Goal: Complete application form: Complete application form

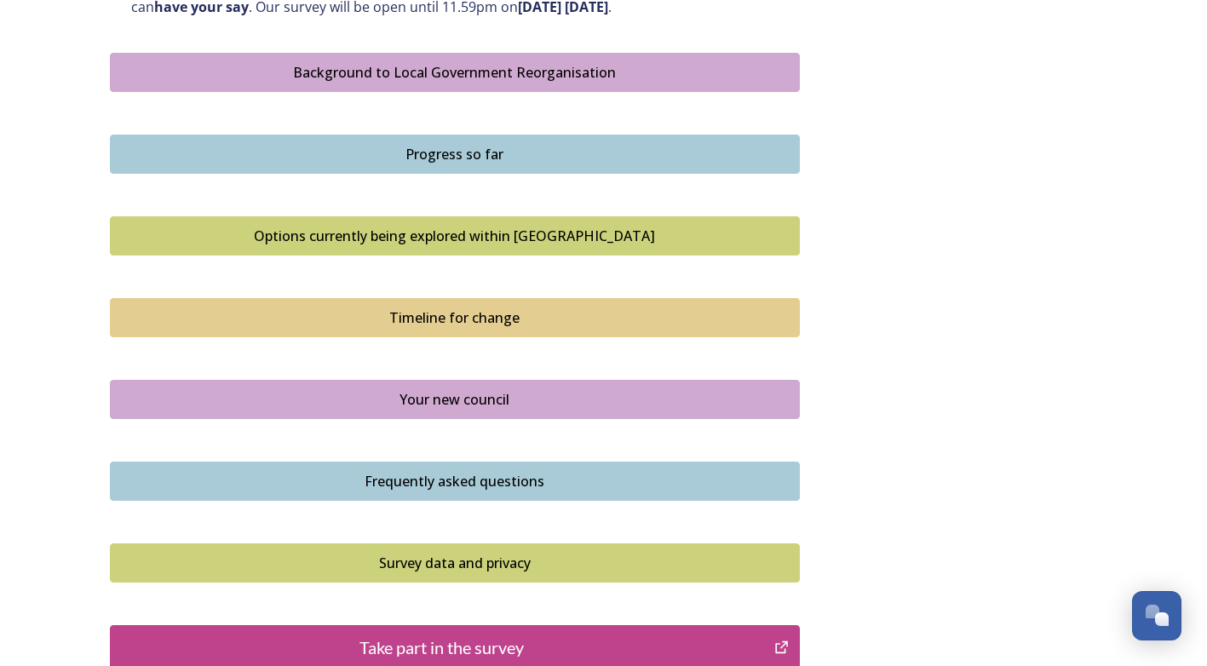
scroll to position [1167, 0]
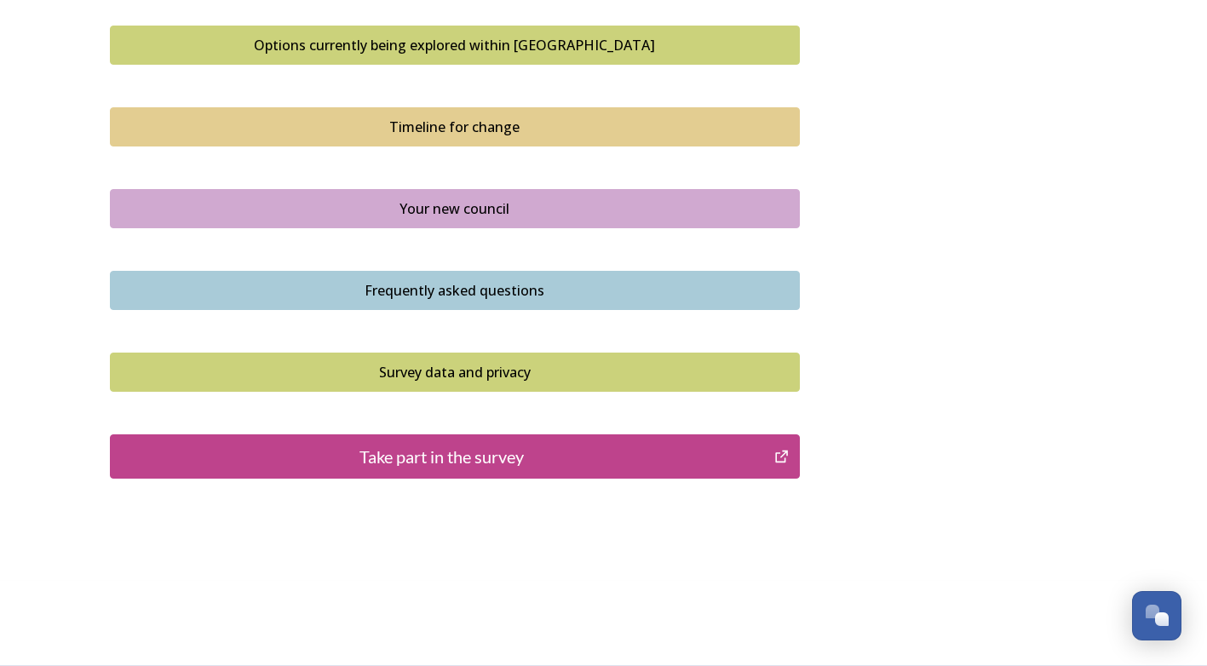
click at [572, 464] on div "Take part in the survey" at bounding box center [442, 457] width 646 height 26
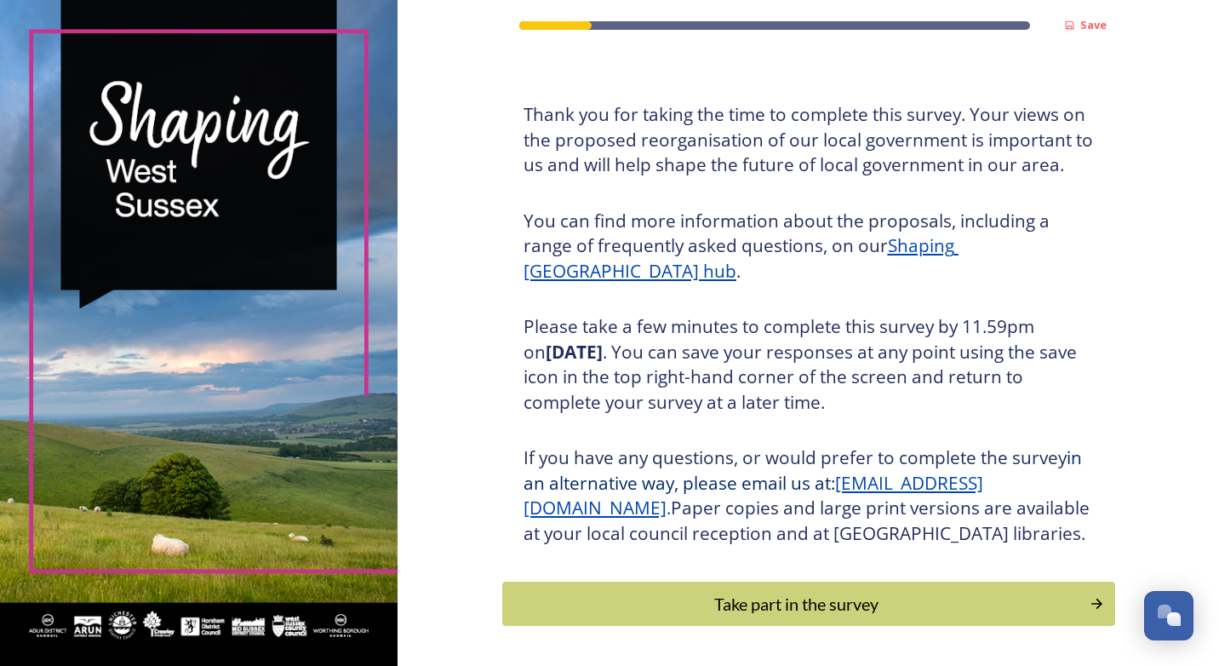
scroll to position [152, 0]
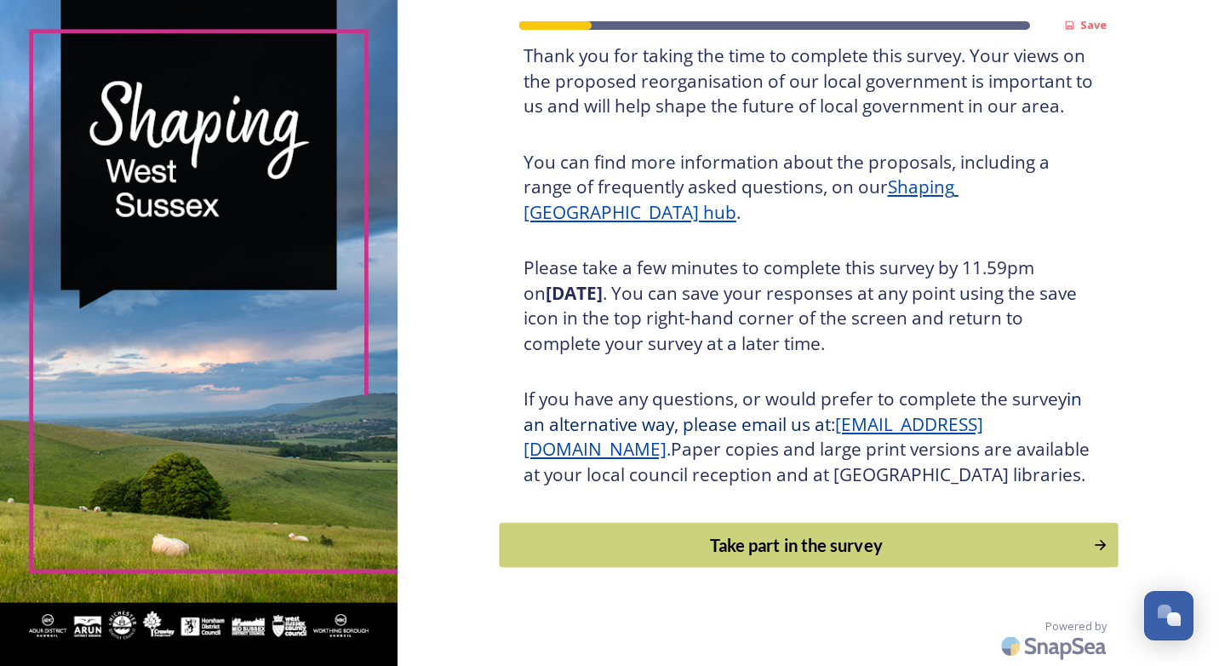
click at [868, 540] on div "Take part in the survey" at bounding box center [796, 545] width 576 height 26
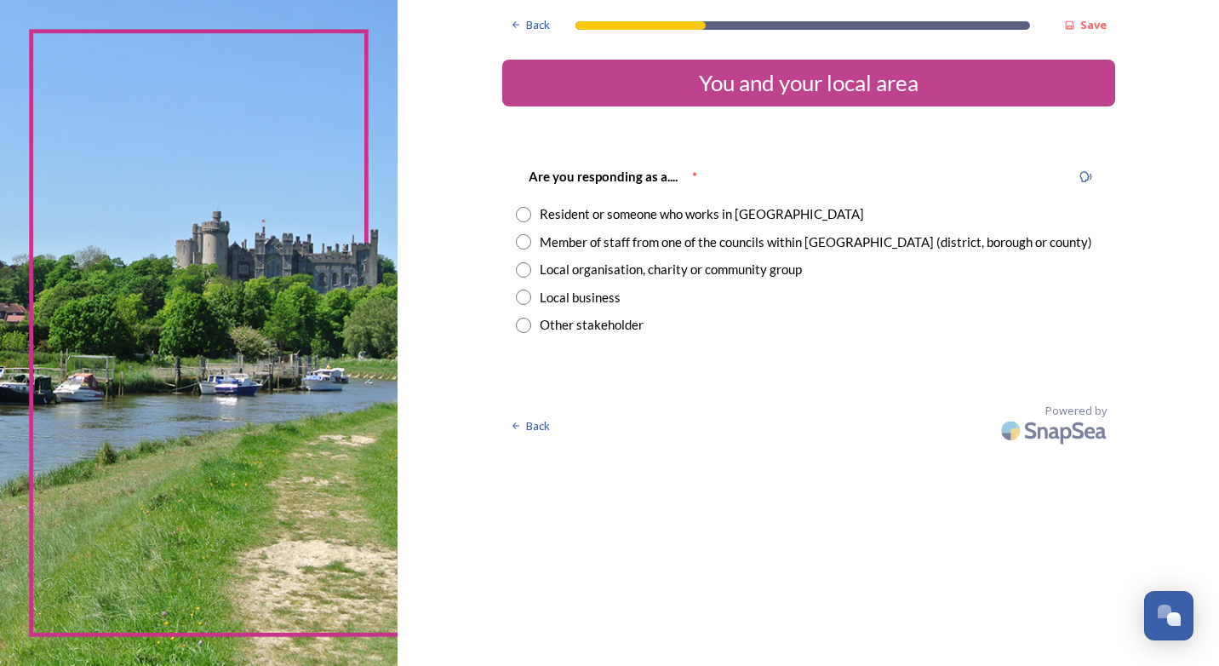
click at [529, 239] on input "radio" at bounding box center [523, 241] width 15 height 15
radio input "true"
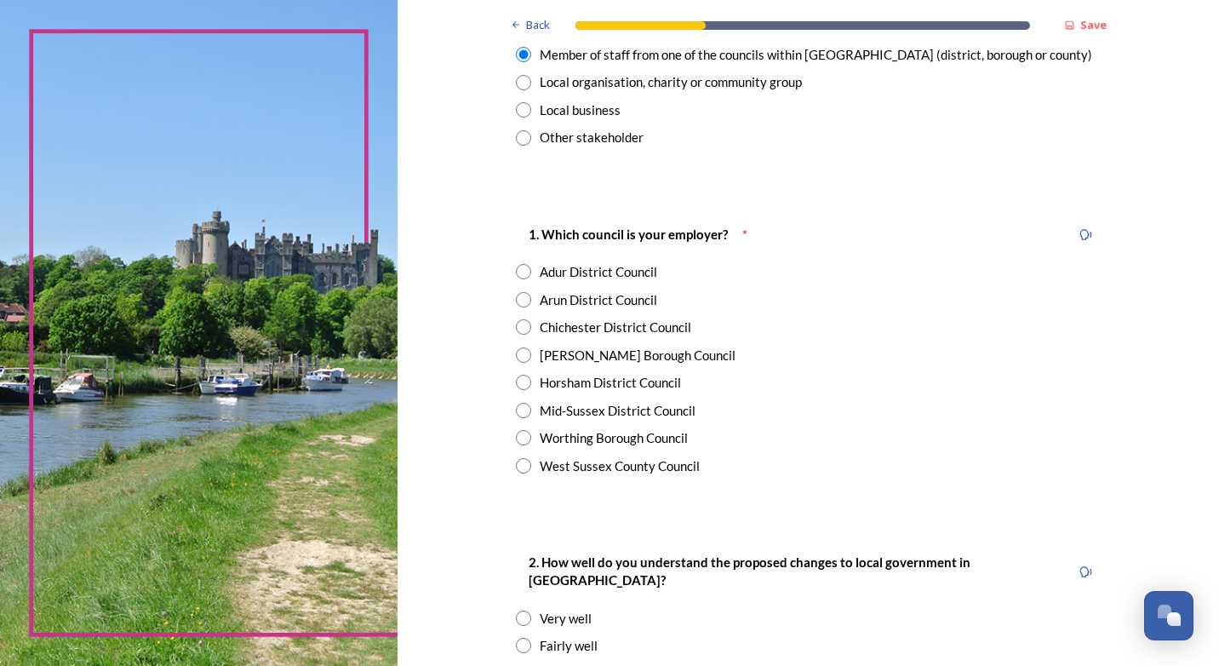
scroll to position [255, 0]
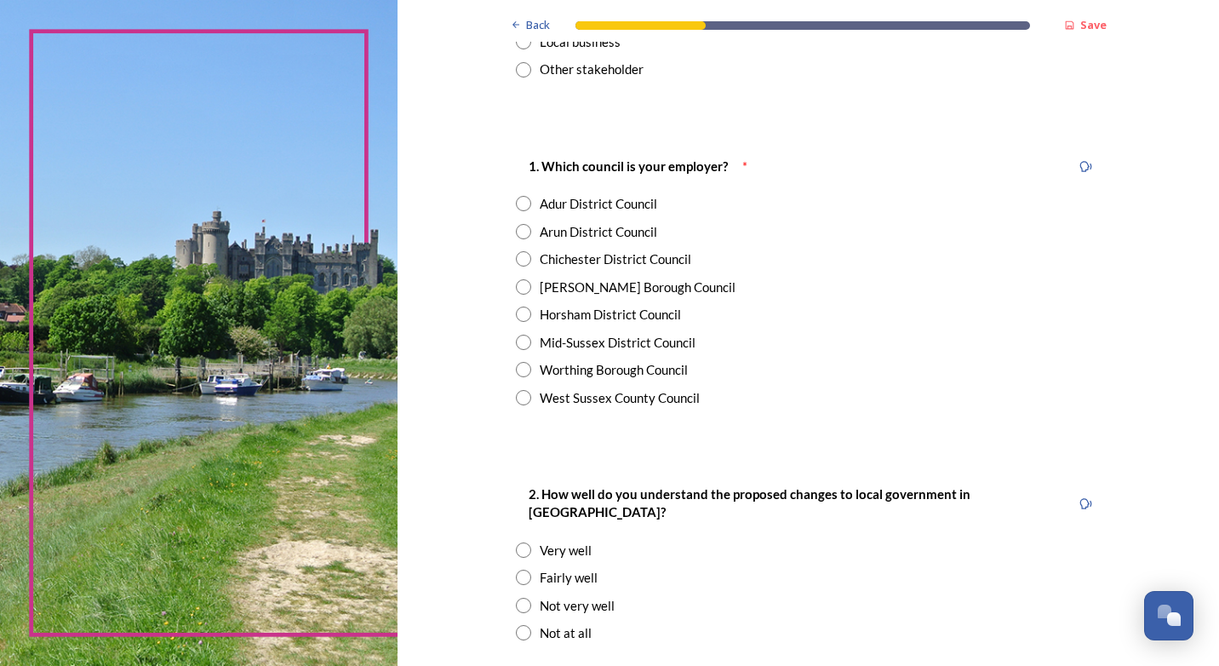
click at [517, 401] on input "radio" at bounding box center [523, 397] width 15 height 15
radio input "true"
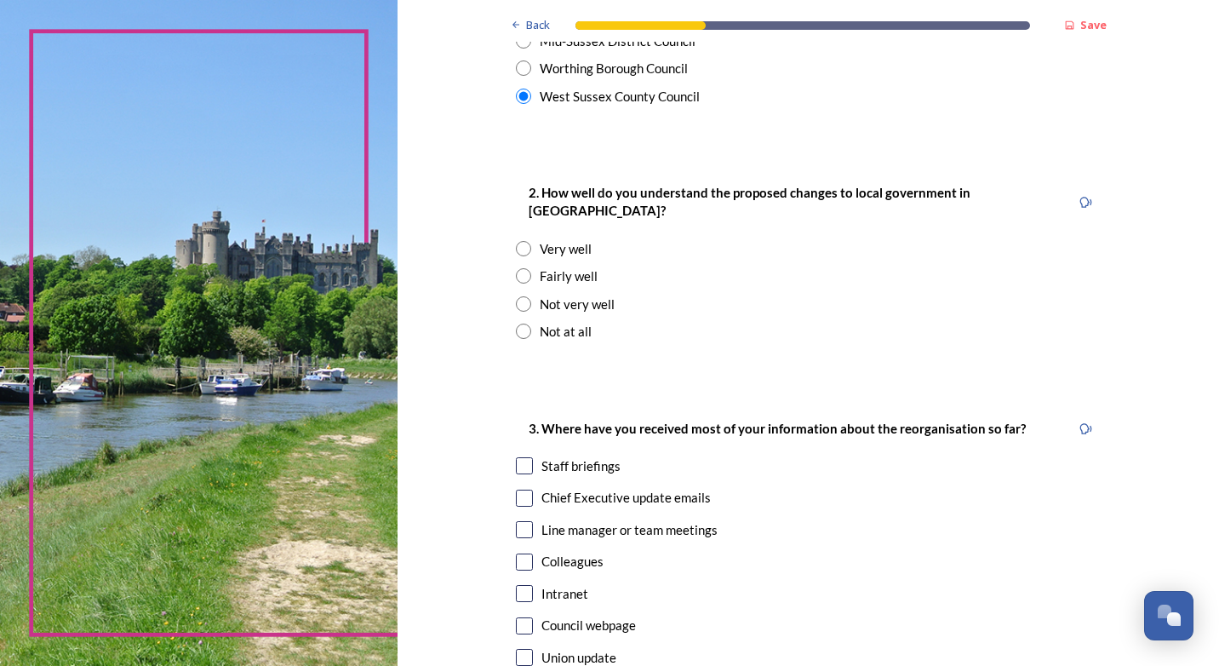
scroll to position [596, 0]
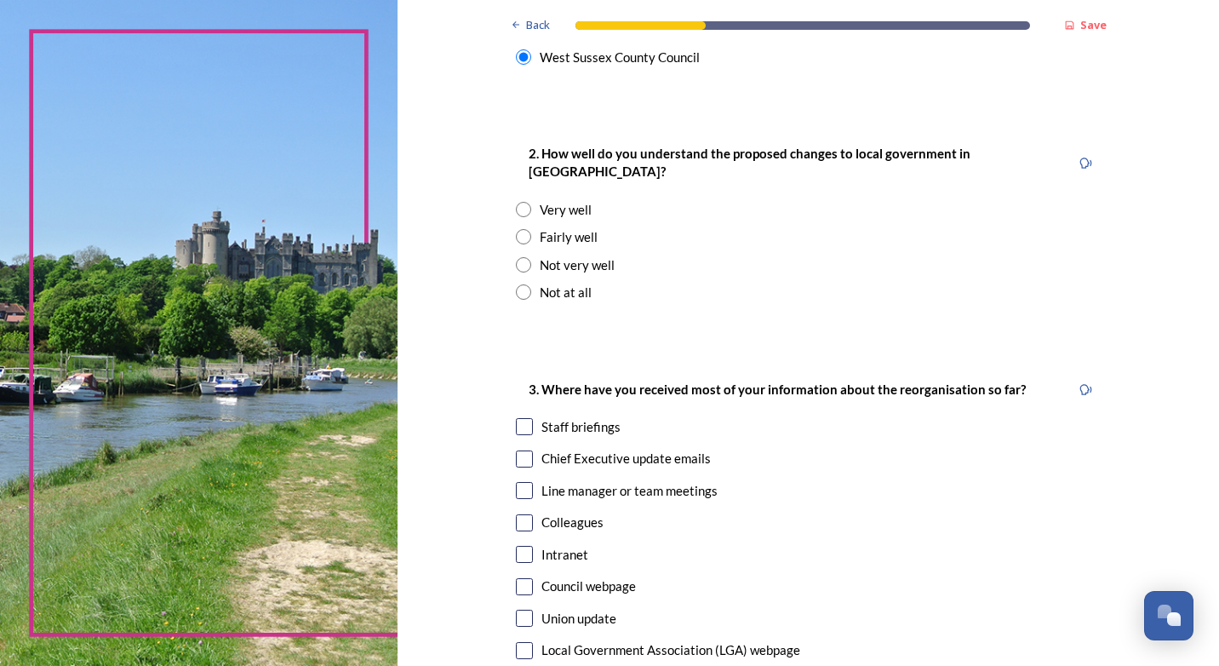
click at [518, 257] on input "radio" at bounding box center [523, 264] width 15 height 15
radio input "true"
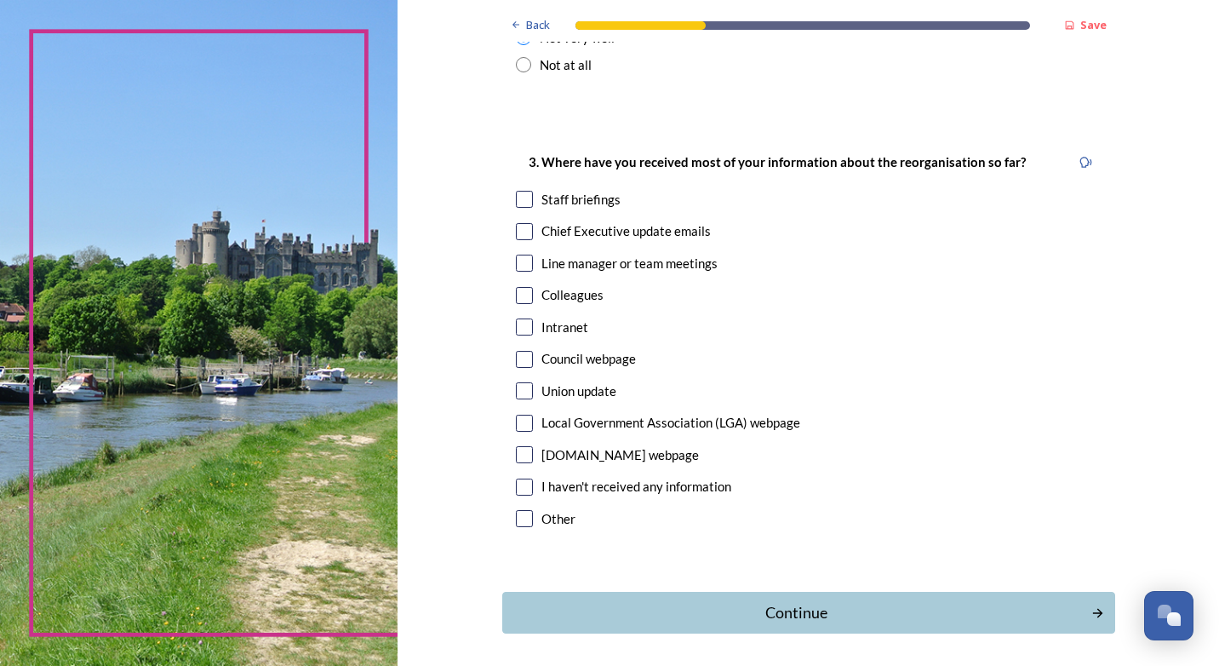
scroll to position [851, 0]
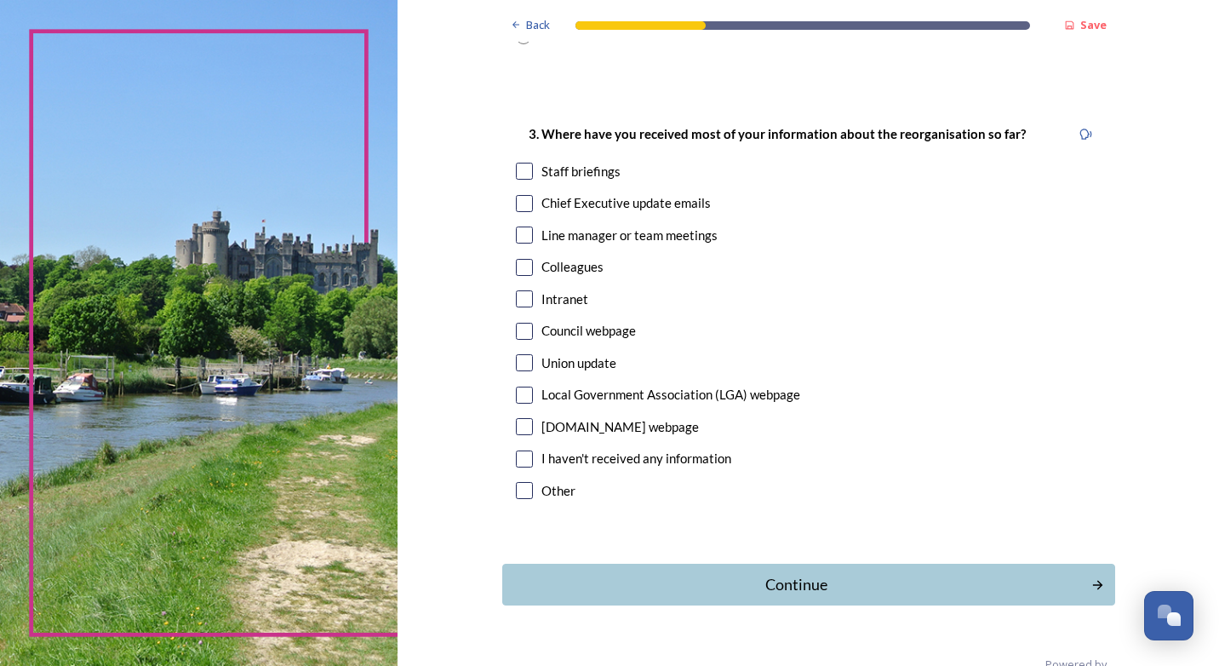
click at [523, 195] on input "checkbox" at bounding box center [524, 203] width 17 height 17
checkbox input "true"
click at [524, 290] on input "checkbox" at bounding box center [524, 298] width 17 height 17
checkbox input "true"
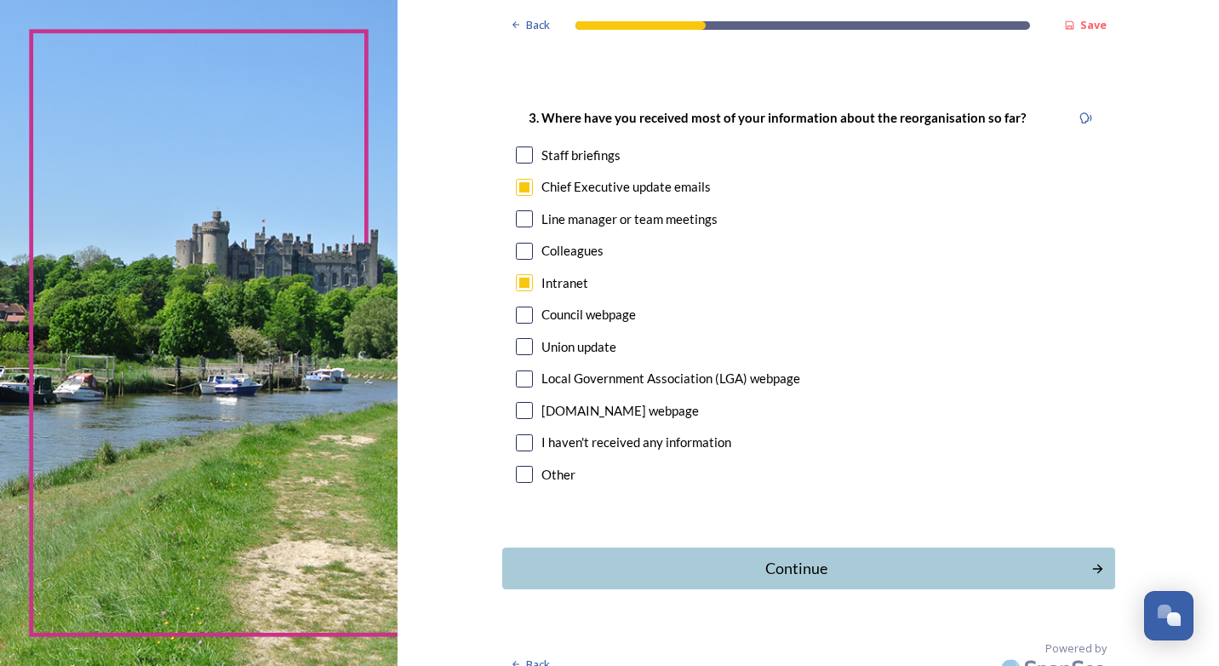
scroll to position [872, 0]
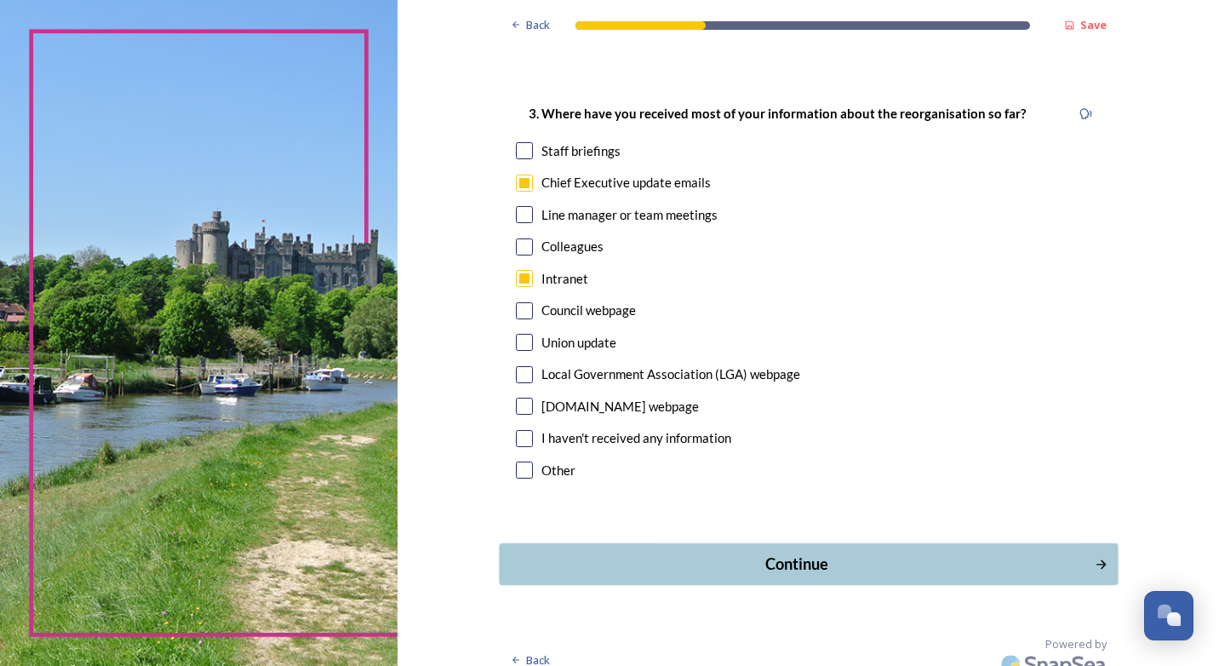
click at [748, 553] on div "Continue" at bounding box center [796, 564] width 576 height 23
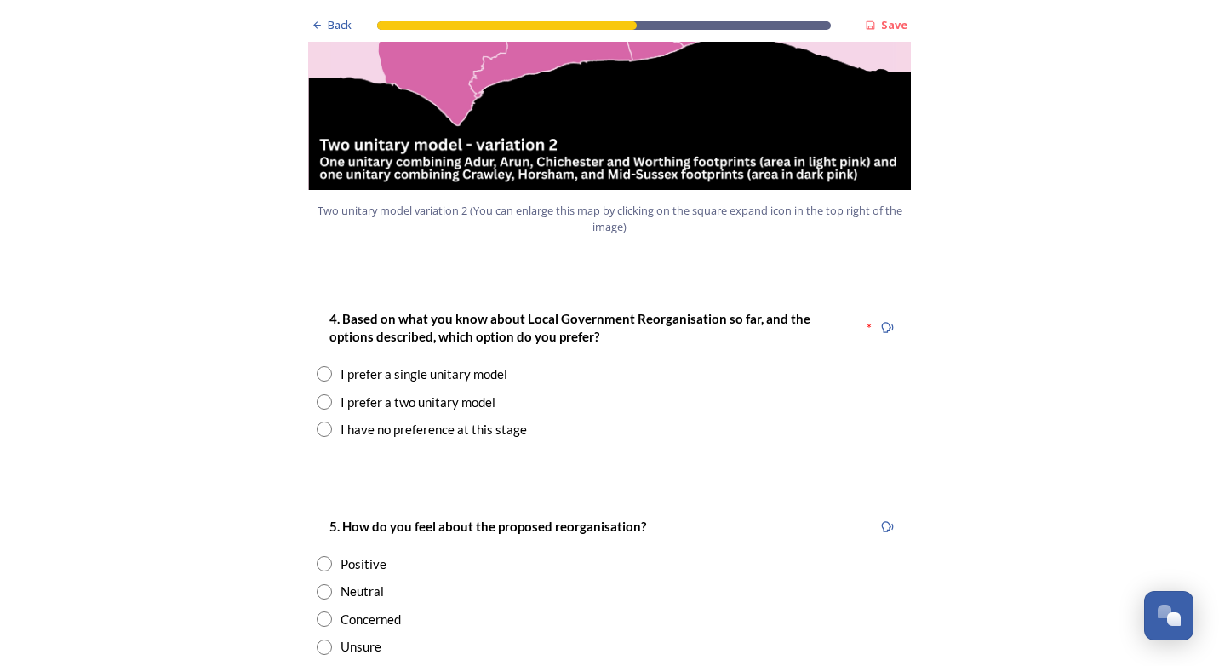
scroll to position [2129, 0]
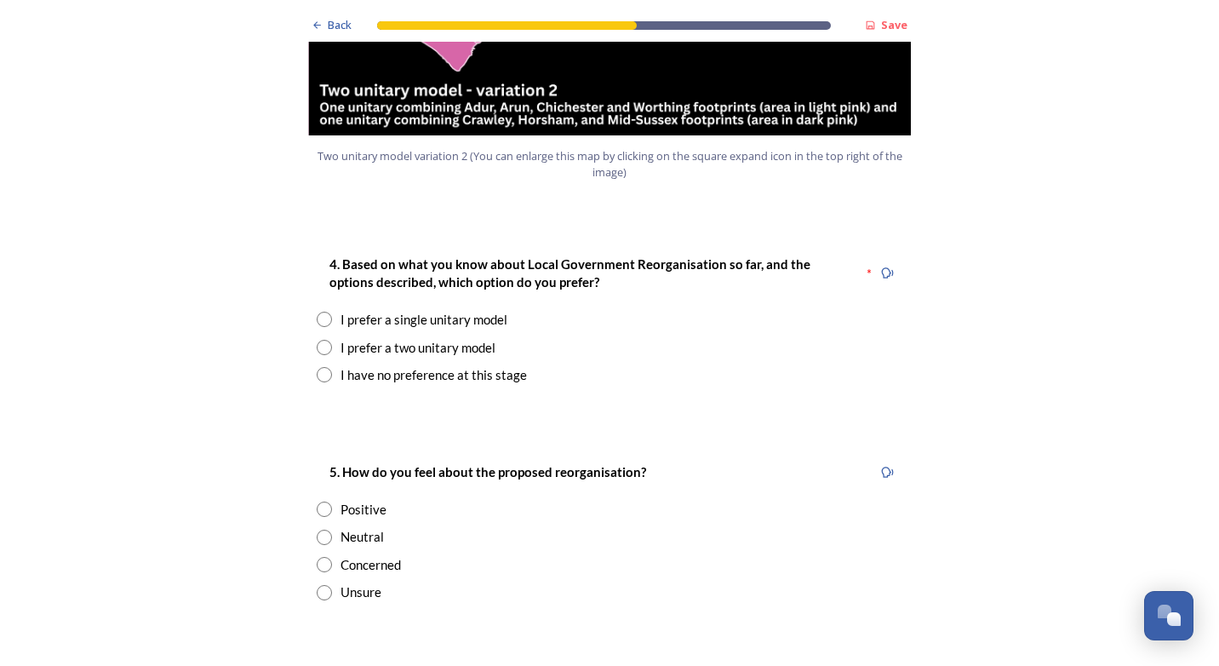
click at [317, 312] on input "radio" at bounding box center [324, 319] width 15 height 15
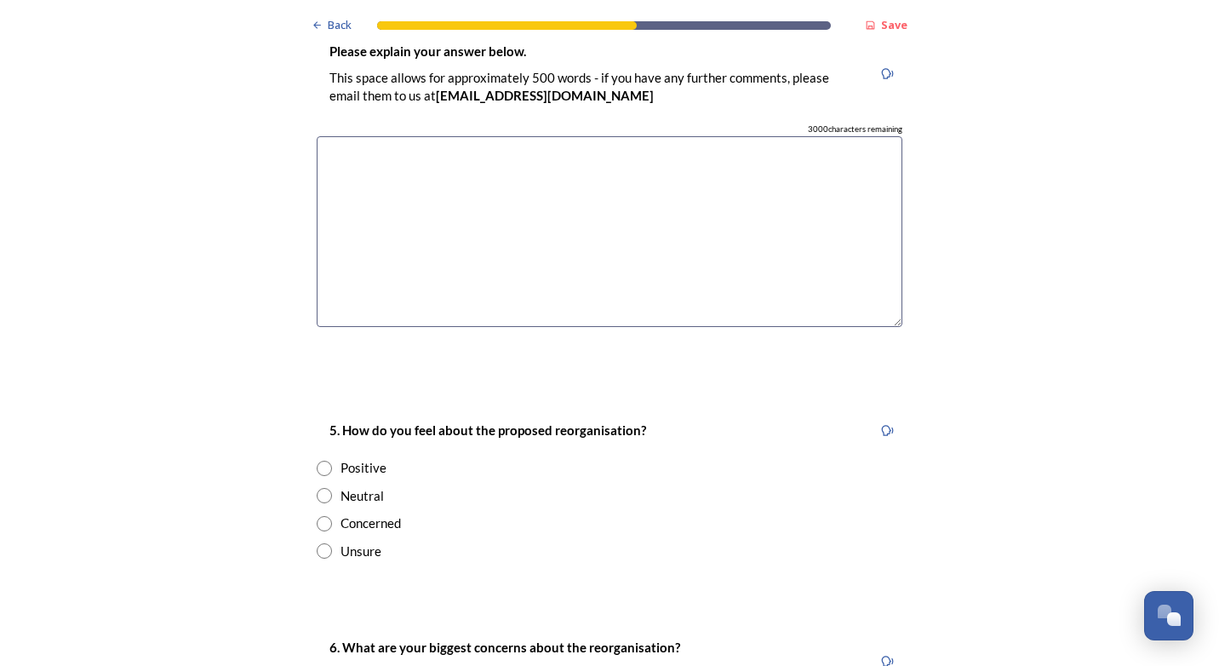
scroll to position [2299, 0]
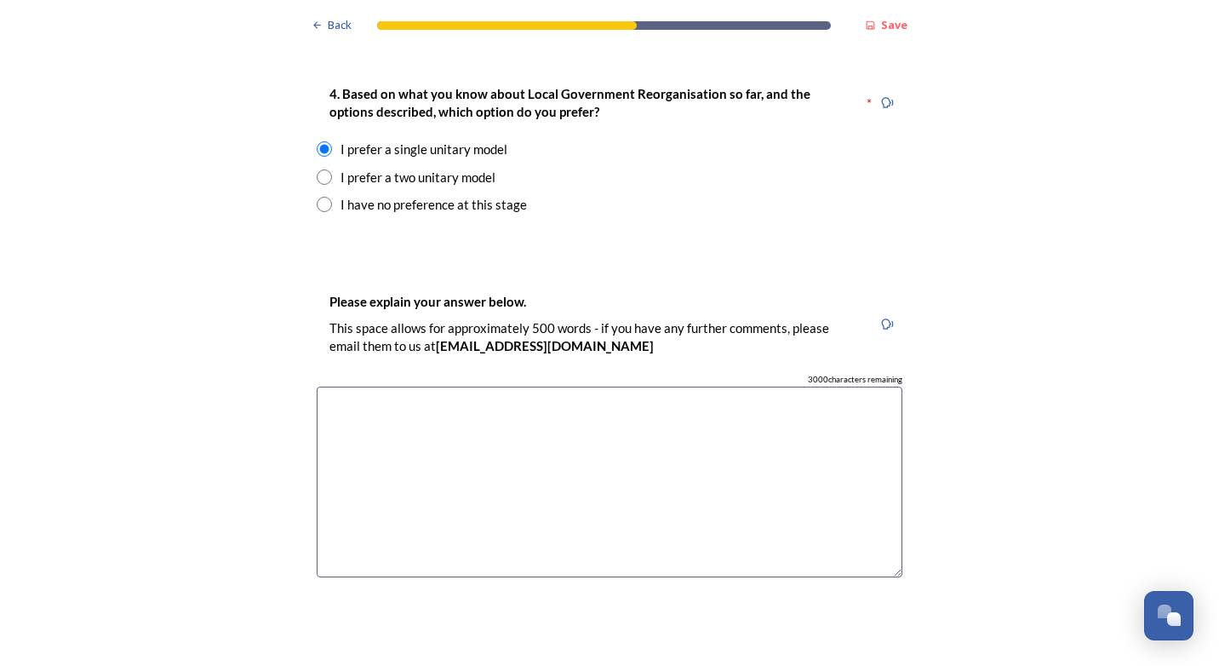
click at [361, 195] on div "I have no preference at this stage" at bounding box center [434, 205] width 186 height 20
radio input "false"
radio input "true"
click at [365, 140] on div "I prefer a single unitary model" at bounding box center [424, 150] width 167 height 20
radio input "true"
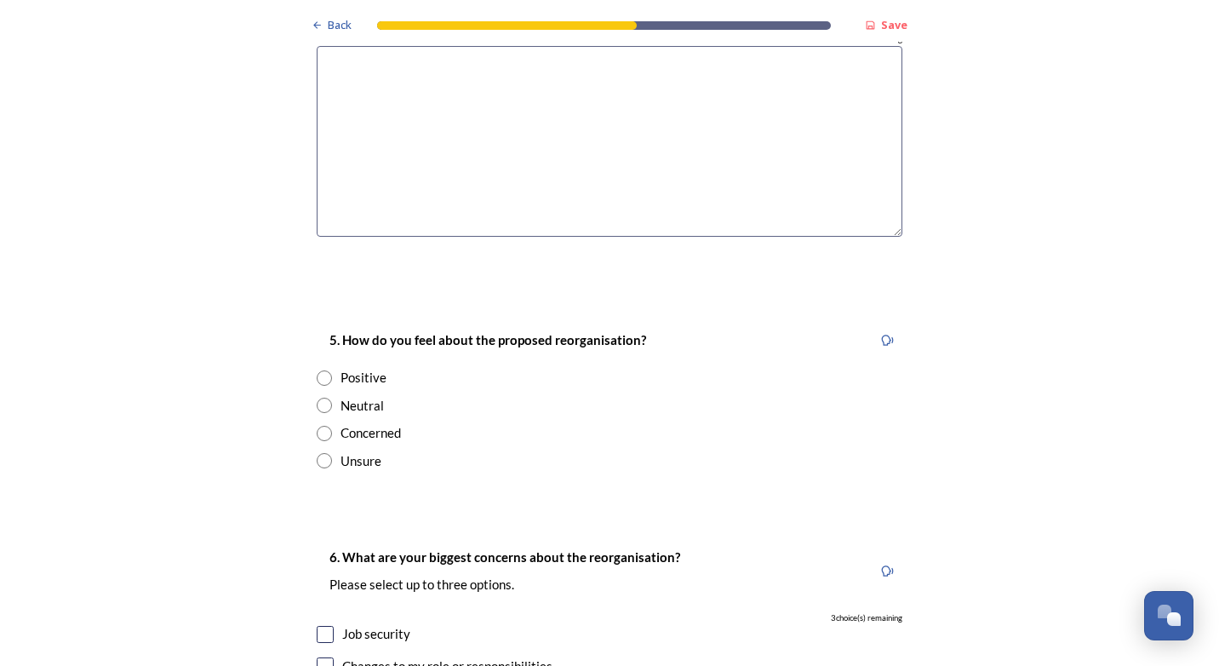
scroll to position [2725, 0]
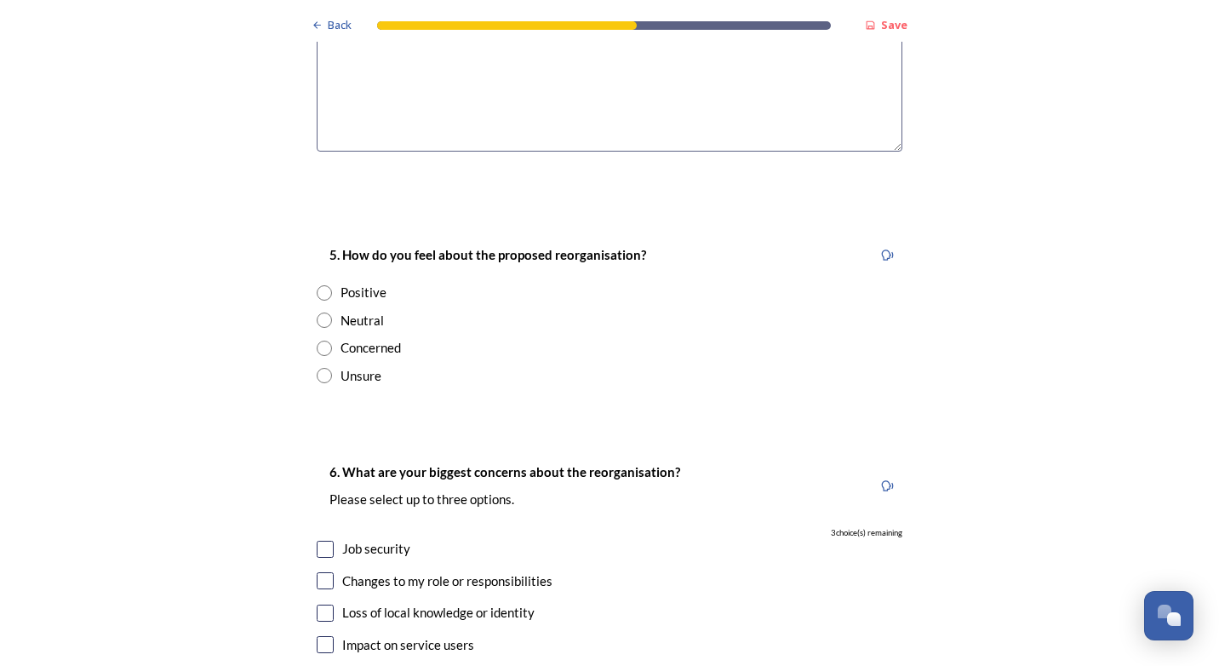
click at [353, 311] on div "Neutral" at bounding box center [362, 321] width 43 height 20
click at [361, 366] on div "Unsure" at bounding box center [361, 376] width 41 height 20
radio input "false"
radio input "true"
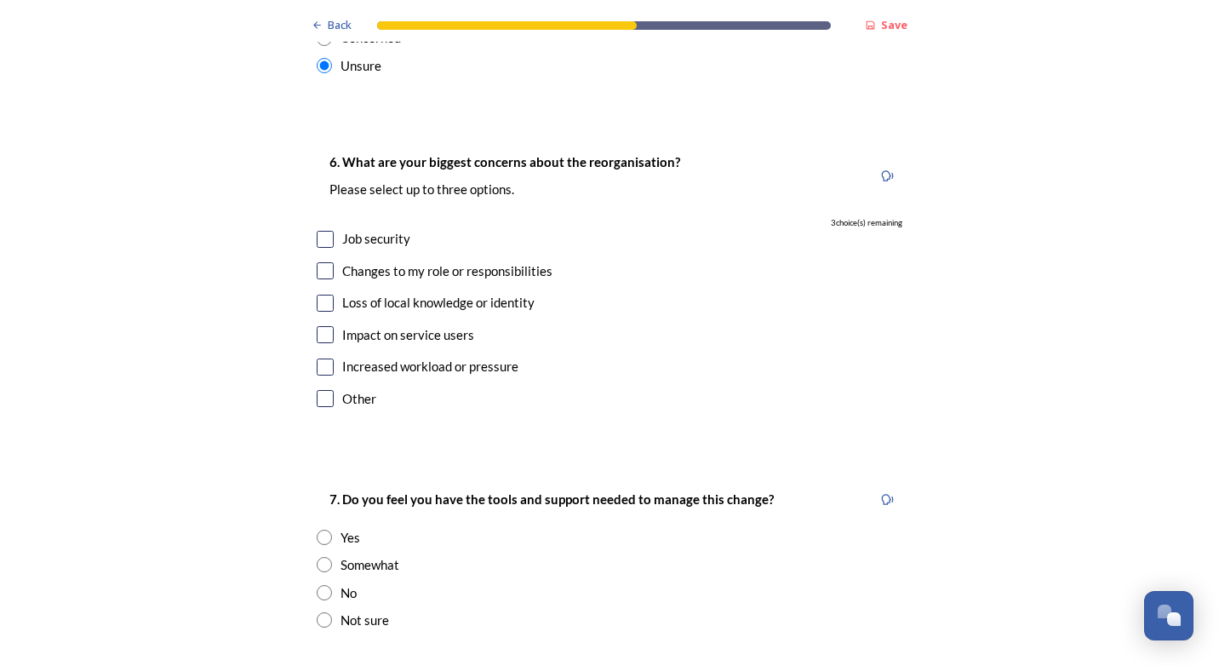
scroll to position [3065, 0]
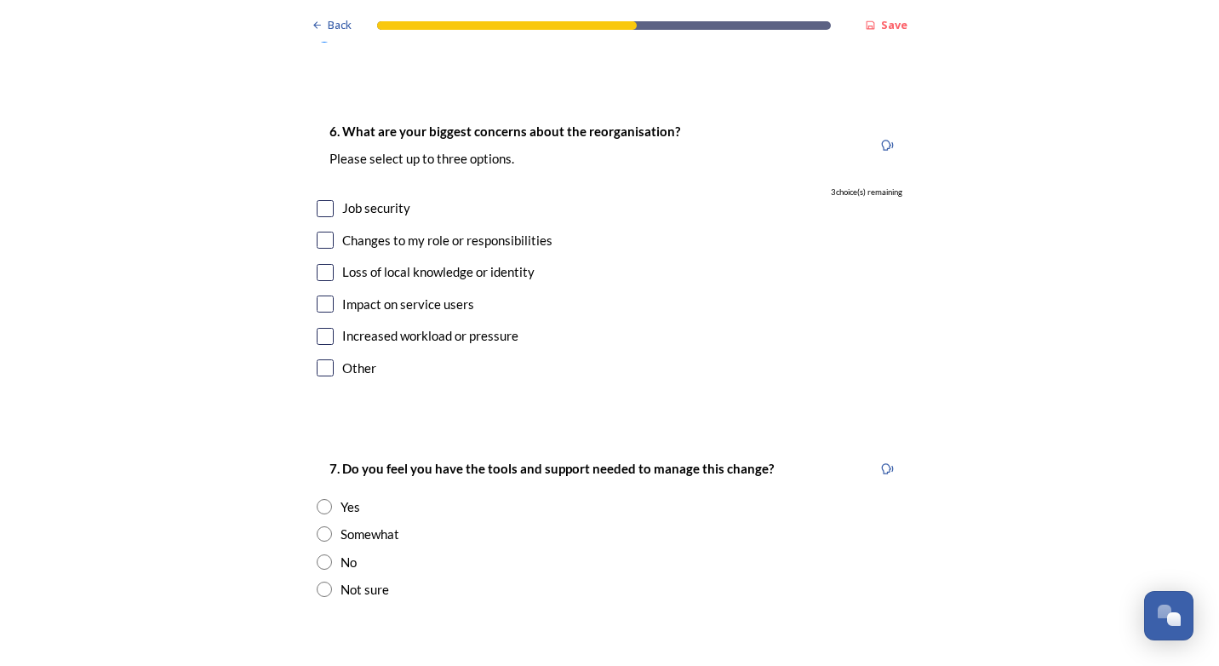
click at [320, 232] on input "checkbox" at bounding box center [325, 240] width 17 height 17
checkbox input "true"
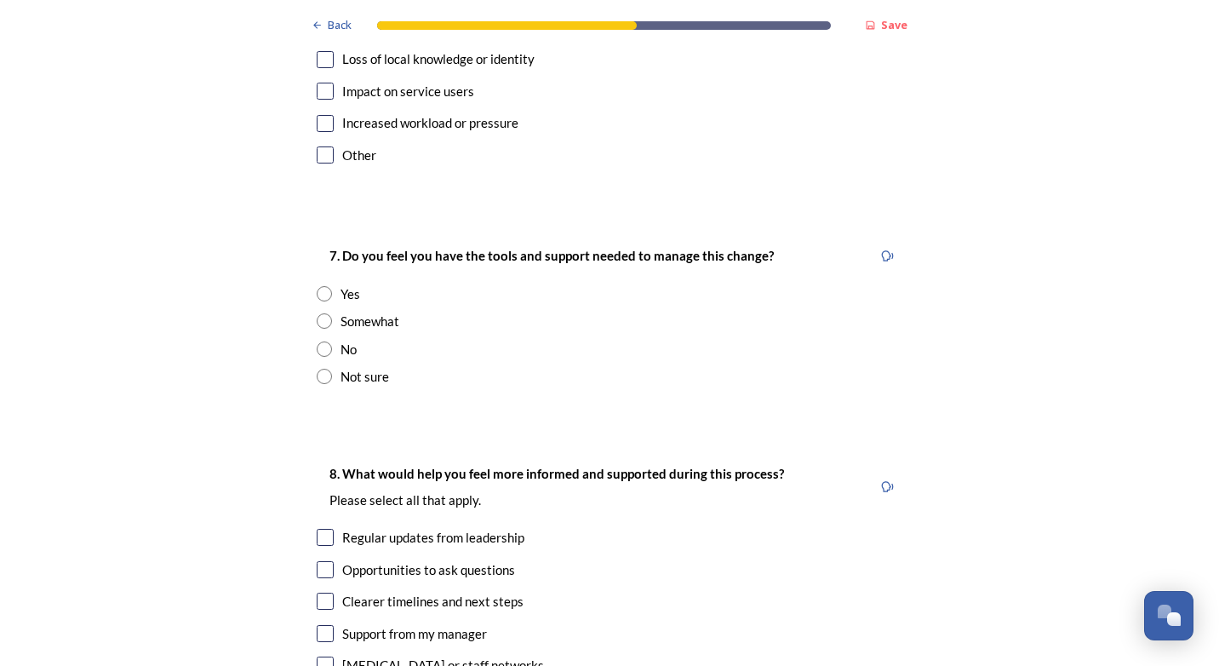
scroll to position [3321, 0]
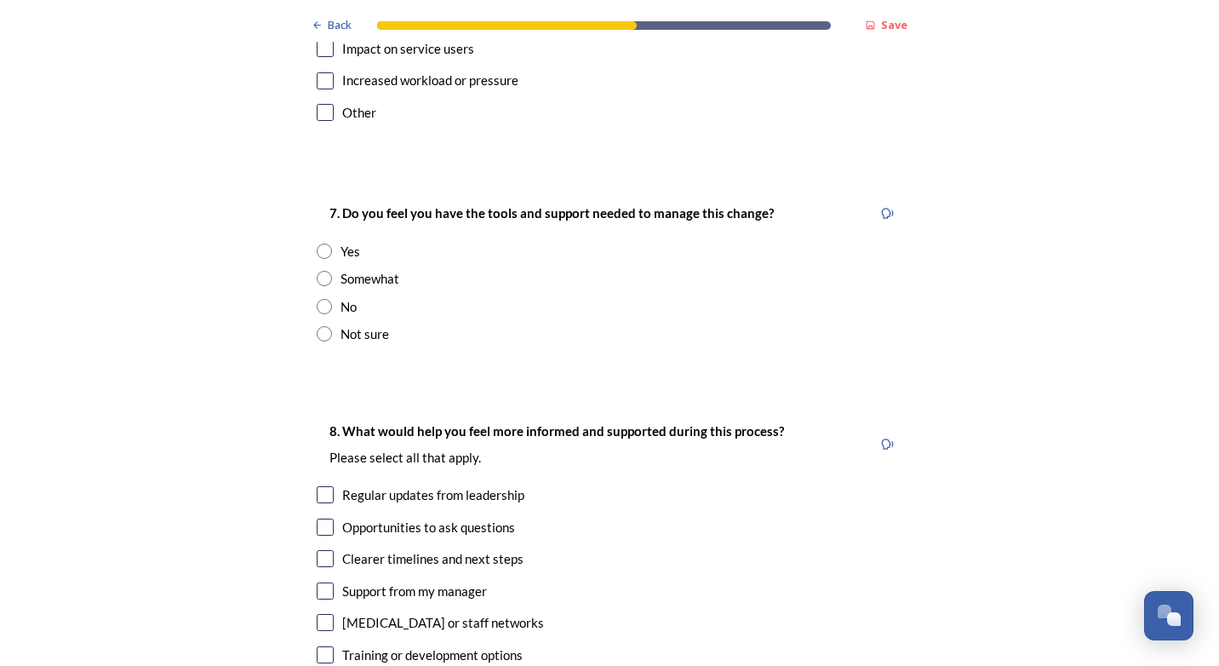
click at [318, 271] on input "radio" at bounding box center [324, 278] width 15 height 15
radio input "true"
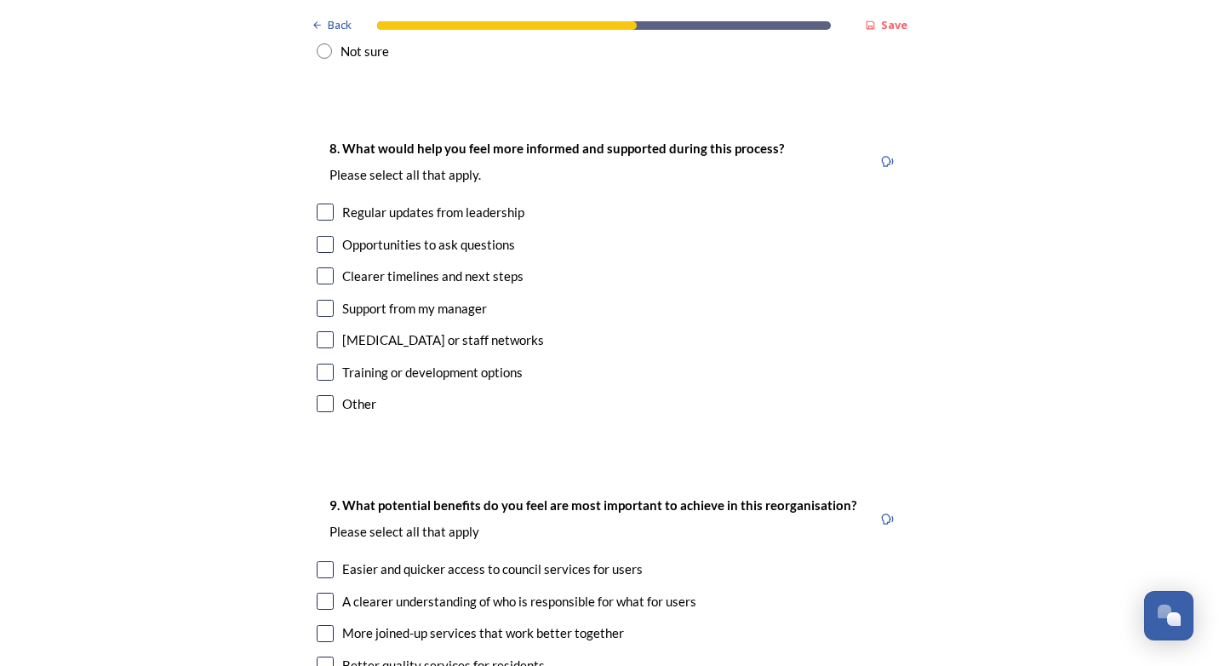
scroll to position [3661, 0]
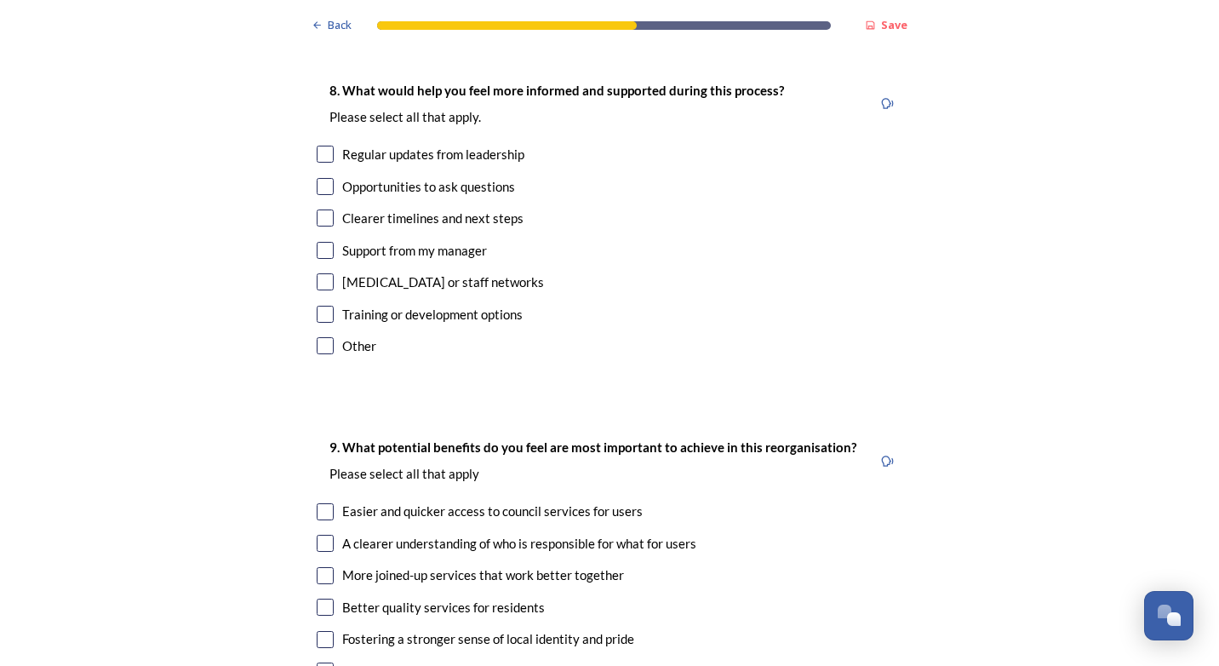
click at [324, 146] on input "checkbox" at bounding box center [325, 154] width 17 height 17
checkbox input "true"
click at [324, 209] on input "checkbox" at bounding box center [325, 217] width 17 height 17
checkbox input "true"
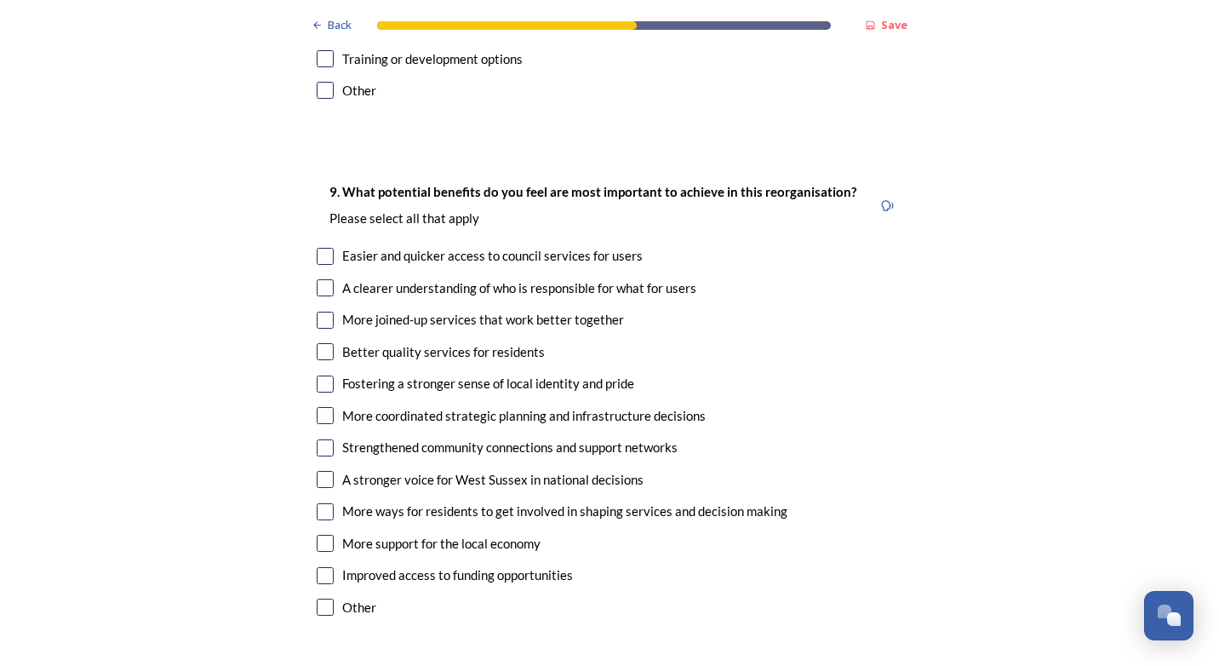
scroll to position [4002, 0]
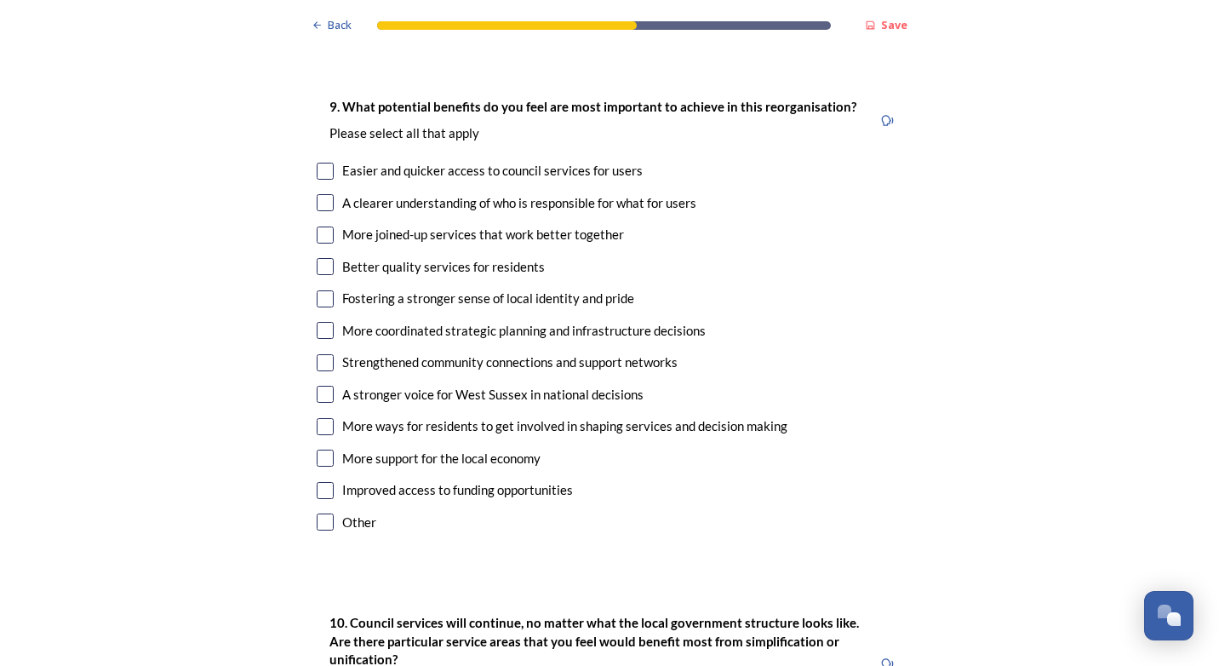
click at [323, 163] on input "checkbox" at bounding box center [325, 171] width 17 height 17
checkbox input "true"
click at [327, 194] on input "checkbox" at bounding box center [325, 202] width 17 height 17
checkbox input "true"
click at [330, 225] on div "More joined-up services that work better together" at bounding box center [610, 235] width 586 height 20
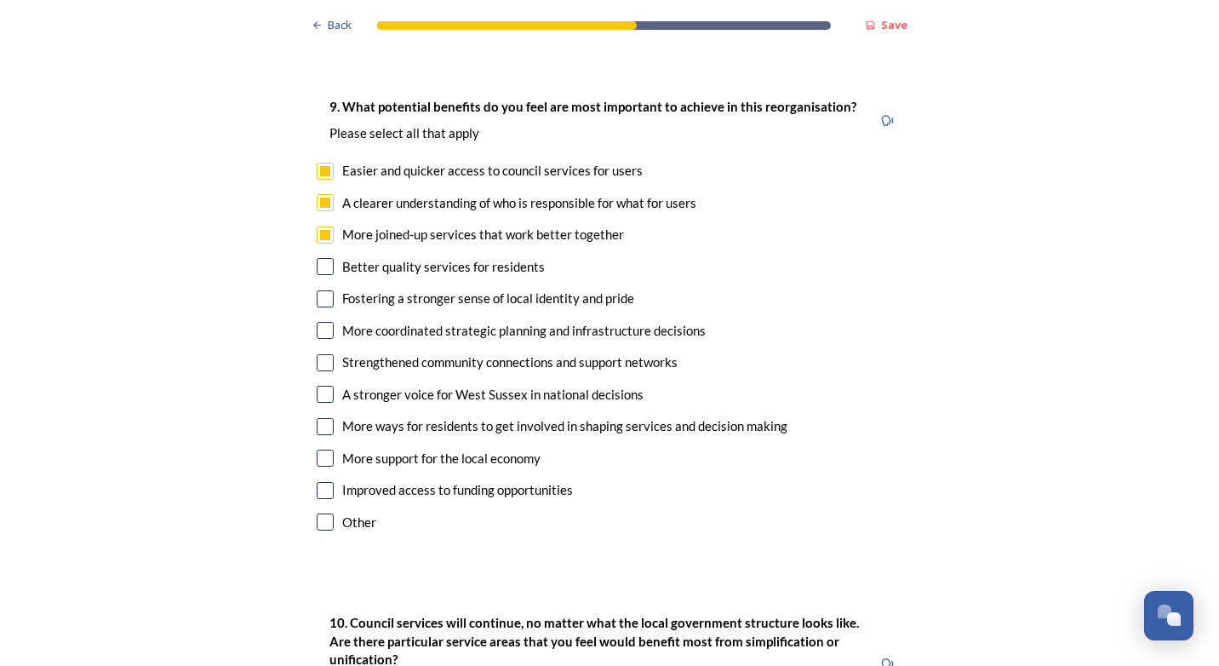
checkbox input "true"
click at [322, 258] on input "checkbox" at bounding box center [325, 266] width 17 height 17
checkbox input "true"
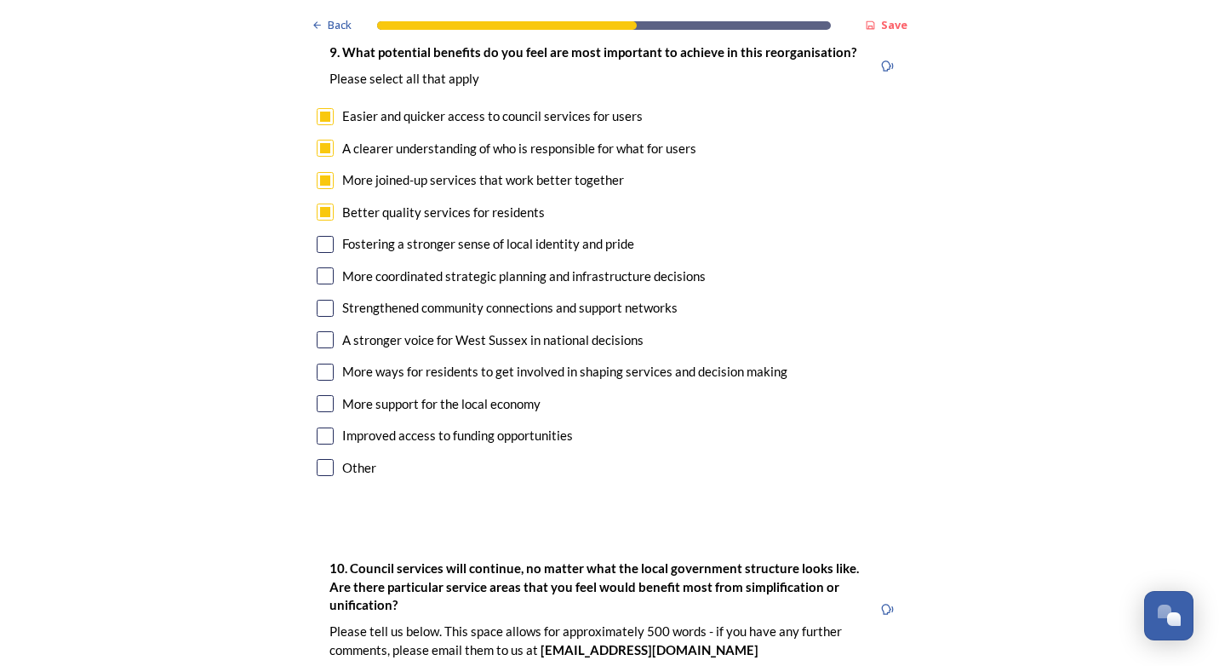
scroll to position [4087, 0]
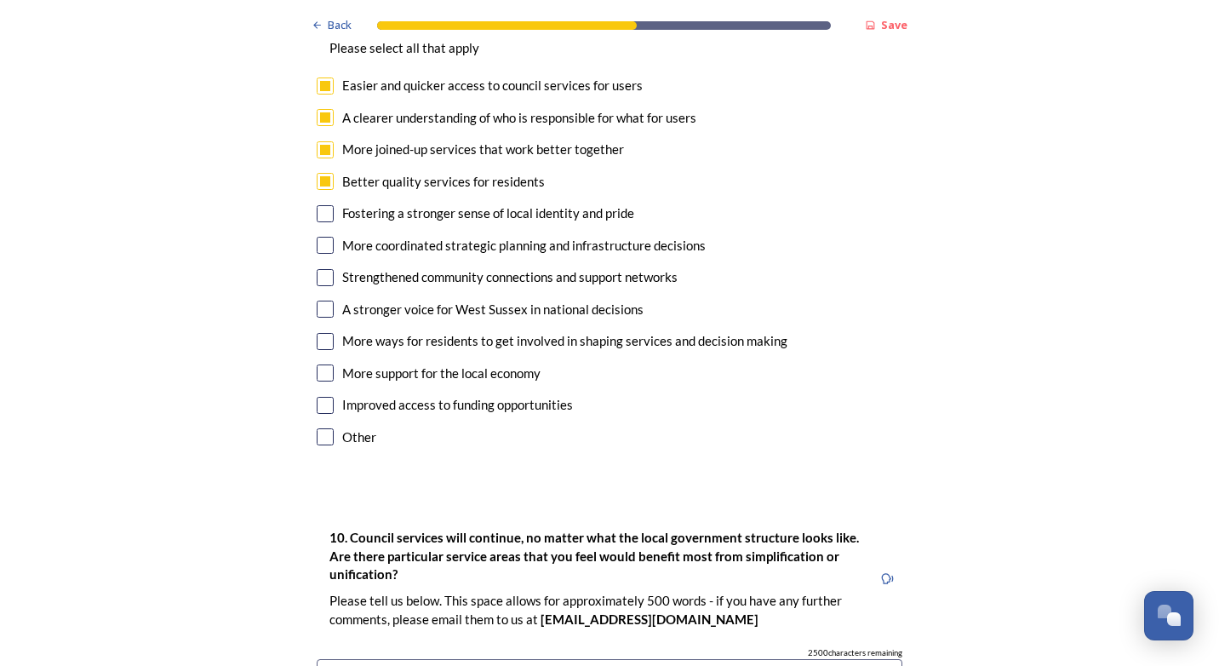
click at [321, 237] on input "checkbox" at bounding box center [325, 245] width 17 height 17
checkbox input "true"
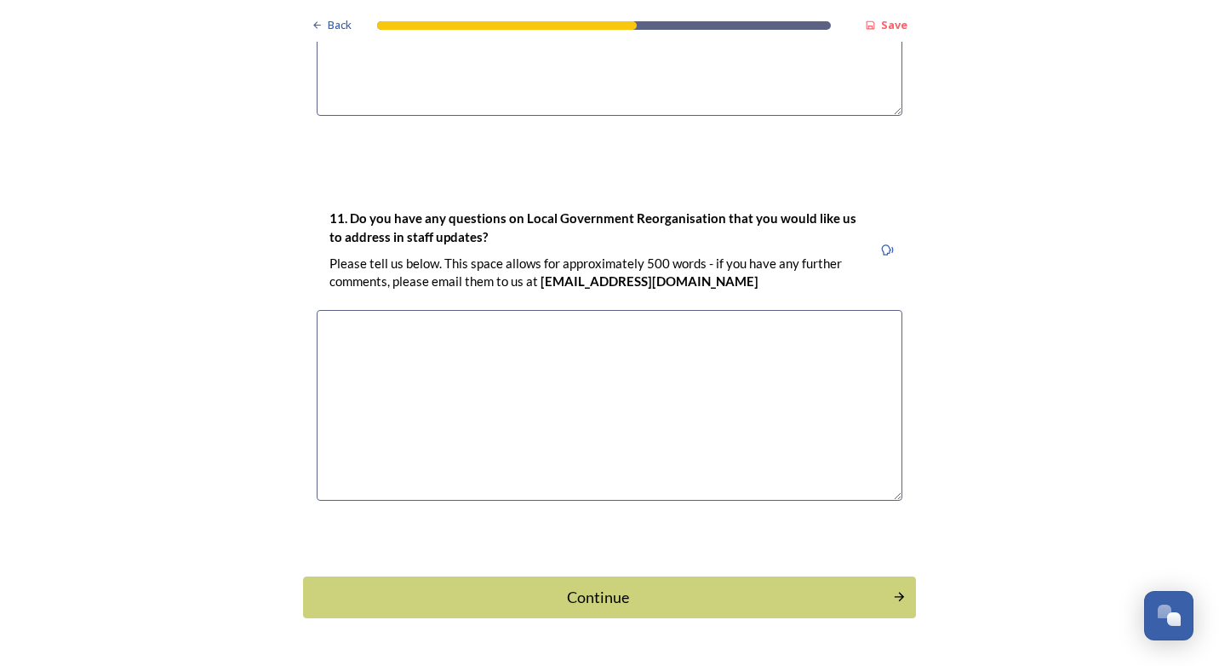
scroll to position [4823, 0]
click at [730, 576] on button "Continue" at bounding box center [609, 597] width 619 height 42
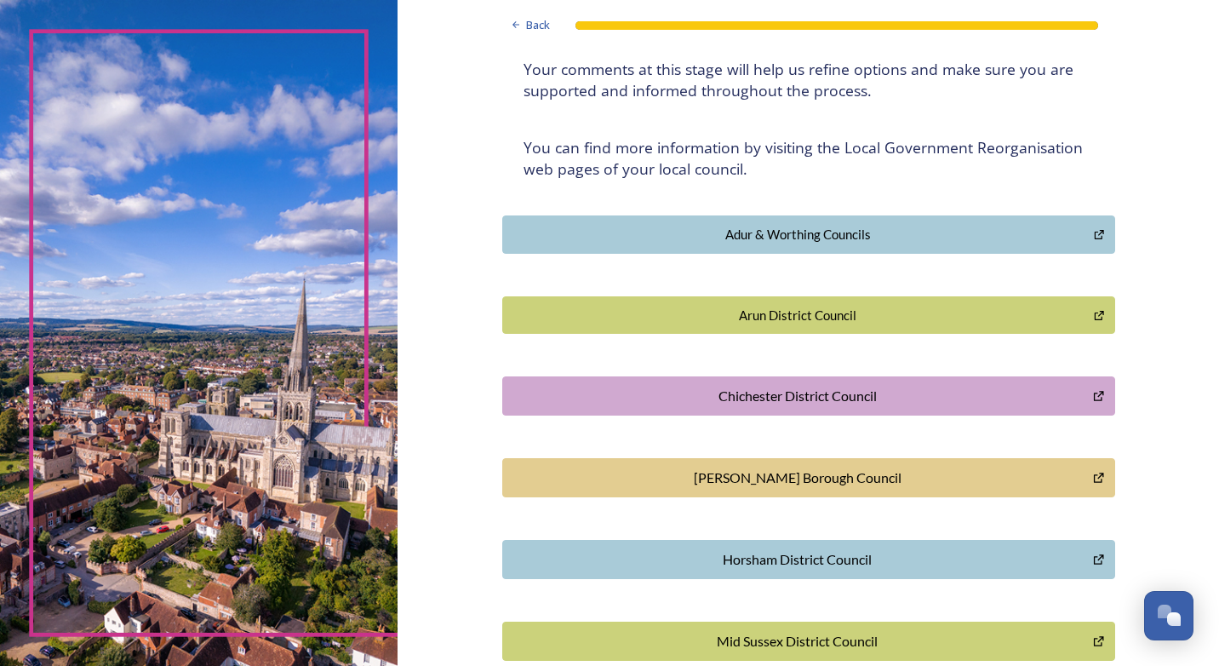
scroll to position [431, 0]
